Goal: Task Accomplishment & Management: Manage account settings

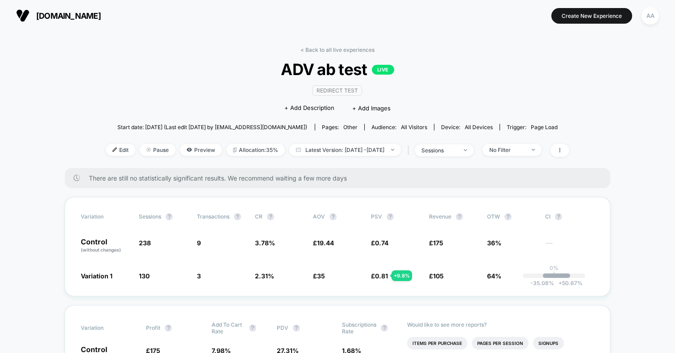
scroll to position [14, 0]
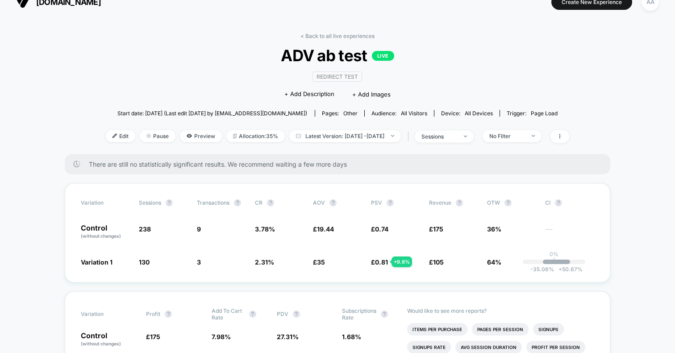
click at [328, 141] on div "Edit Pause Preview Allocation: 35% Latest Version: [DATE] - [DATE] | sessions N…" at bounding box center [337, 136] width 463 height 13
click at [326, 133] on span "Latest Version: [DATE] - [DATE]" at bounding box center [345, 136] width 112 height 12
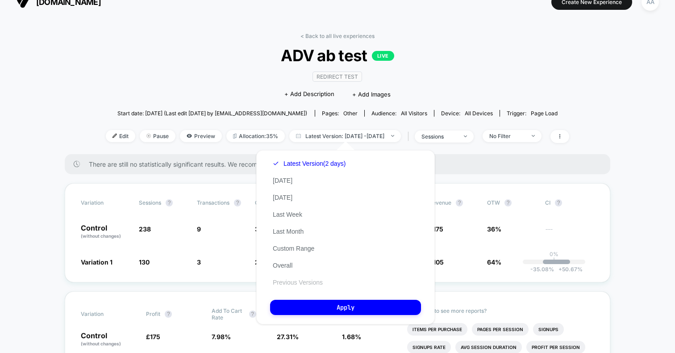
click at [315, 284] on button "Previous Versions" at bounding box center [297, 282] width 55 height 8
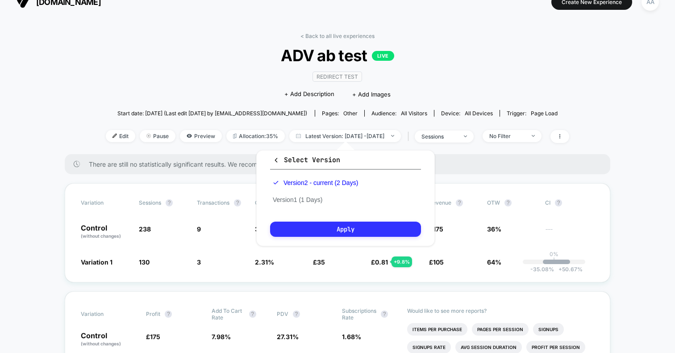
click at [333, 235] on button "Apply" at bounding box center [345, 228] width 151 height 15
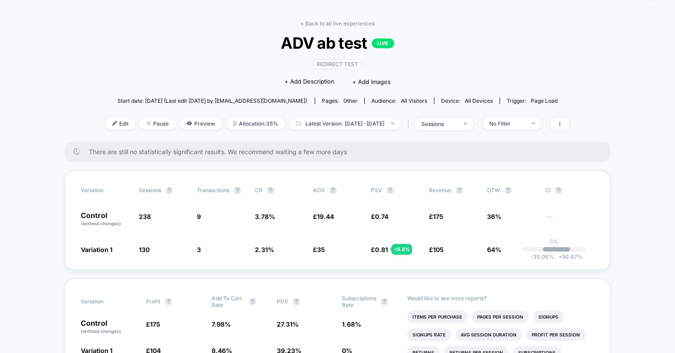
scroll to position [31, 0]
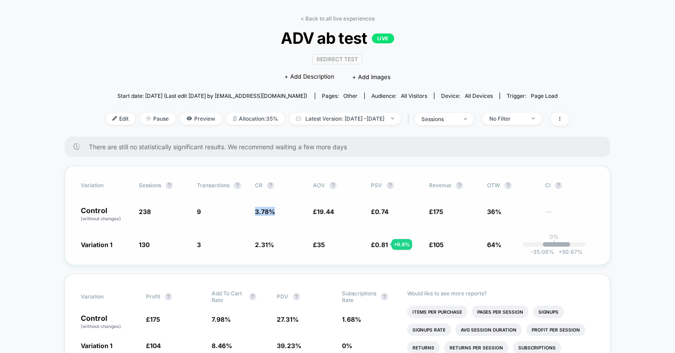
drag, startPoint x: 273, startPoint y: 215, endPoint x: 243, endPoint y: 212, distance: 30.1
click at [242, 212] on div "Control (without changes) 238 9 3.78 % £ 19.44 £ 0.74 £ 175 36% ---" at bounding box center [338, 214] width 514 height 15
click at [243, 212] on span "9" at bounding box center [221, 214] width 49 height 15
drag, startPoint x: 243, startPoint y: 212, endPoint x: 358, endPoint y: 219, distance: 115.0
click at [358, 219] on div "Control (without changes) 238 9 3.78 % £ 19.44 £ 0.74 £ 175 36% ---" at bounding box center [338, 214] width 514 height 15
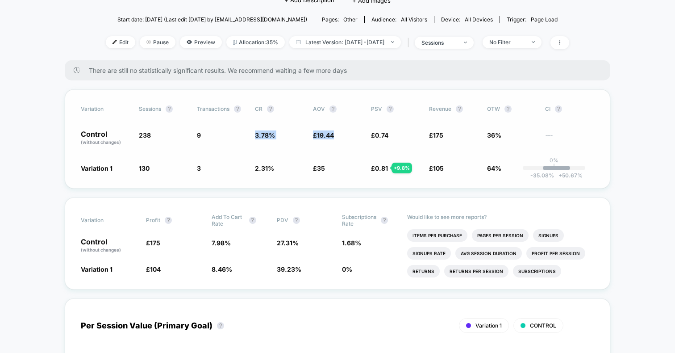
scroll to position [0, 0]
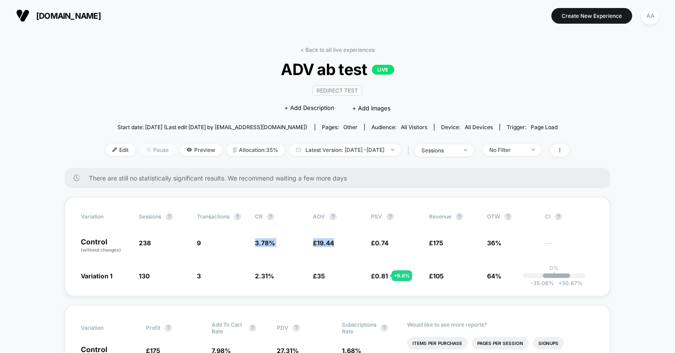
click at [142, 149] on span "Pause" at bounding box center [158, 150] width 36 height 12
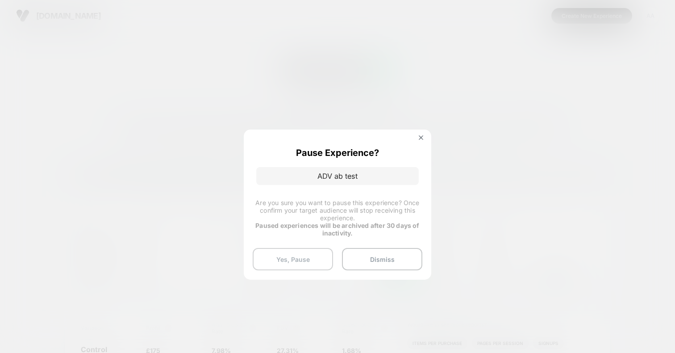
click at [321, 262] on button "Yes, Pause" at bounding box center [293, 259] width 80 height 22
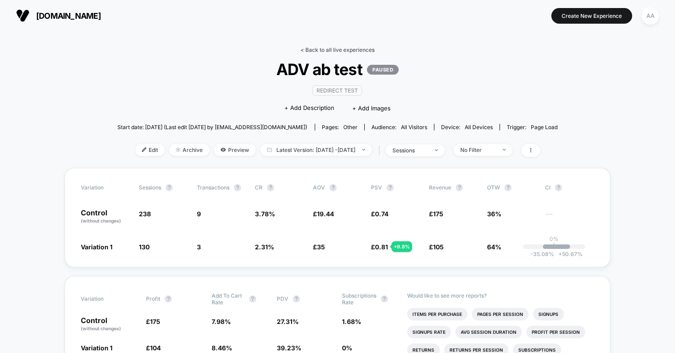
click at [361, 48] on link "< Back to all live experiences" at bounding box center [338, 49] width 74 height 7
